Goal: Information Seeking & Learning: Learn about a topic

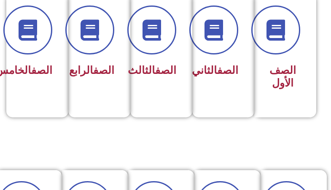
scroll to position [126, 0]
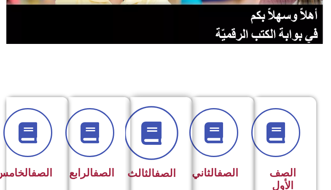
click at [164, 140] on span at bounding box center [151, 133] width 54 height 54
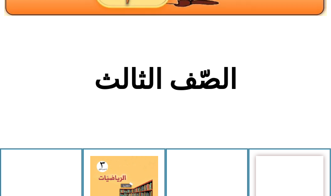
scroll to position [126, 0]
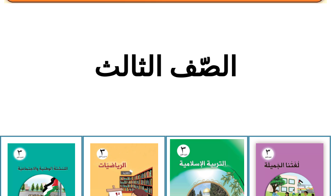
click at [194, 146] on img at bounding box center [207, 185] width 74 height 92
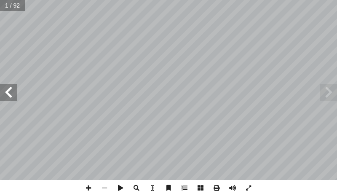
click at [11, 97] on span at bounding box center [8, 92] width 17 height 17
click at [12, 97] on span at bounding box center [8, 92] width 17 height 17
click at [12, 96] on span at bounding box center [8, 92] width 17 height 17
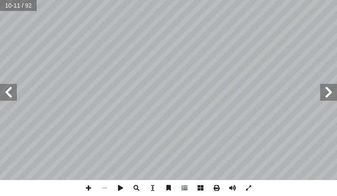
click at [12, 96] on span at bounding box center [8, 92] width 17 height 17
click at [11, 96] on span at bounding box center [8, 92] width 17 height 17
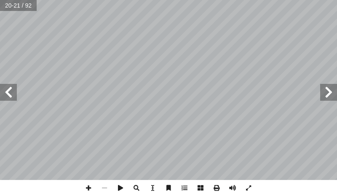
click at [11, 96] on span at bounding box center [8, 92] width 17 height 17
click at [90, 186] on span at bounding box center [89, 188] width 16 height 16
click at [91, 189] on span at bounding box center [89, 188] width 16 height 16
click at [100, 188] on span at bounding box center [105, 188] width 16 height 16
click at [9, 88] on span at bounding box center [8, 92] width 17 height 17
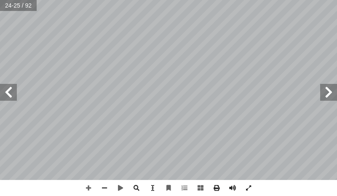
click at [5, 91] on span at bounding box center [8, 92] width 17 height 17
